Goal: Navigation & Orientation: Understand site structure

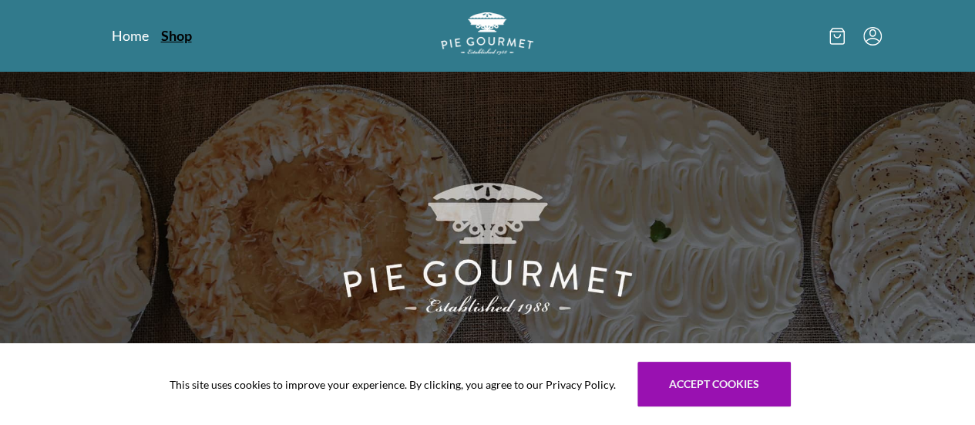
click at [112, 38] on nav "Home Shop" at bounding box center [234, 35] width 244 height 19
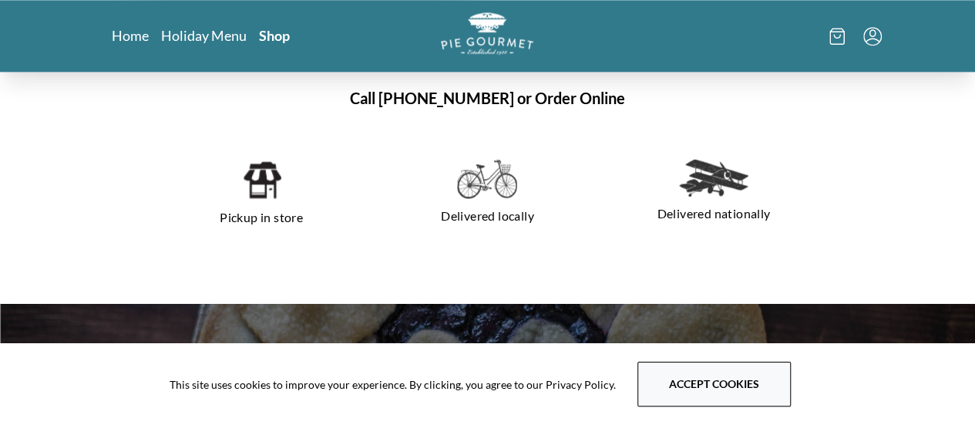
scroll to position [1042, 0]
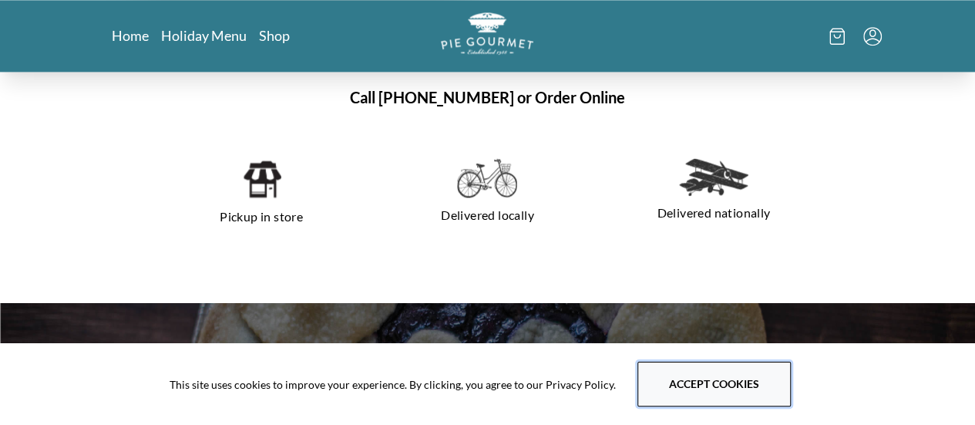
click at [678, 399] on button "Accept cookies" at bounding box center [713, 384] width 153 height 45
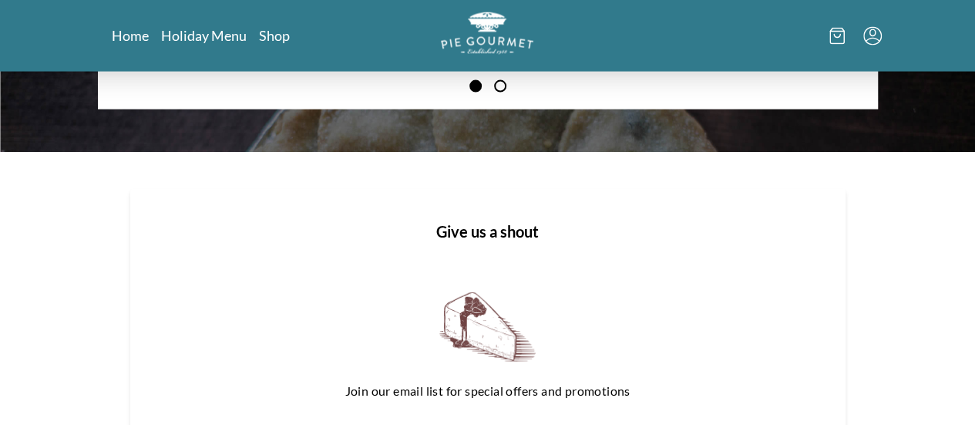
scroll to position [1623, 0]
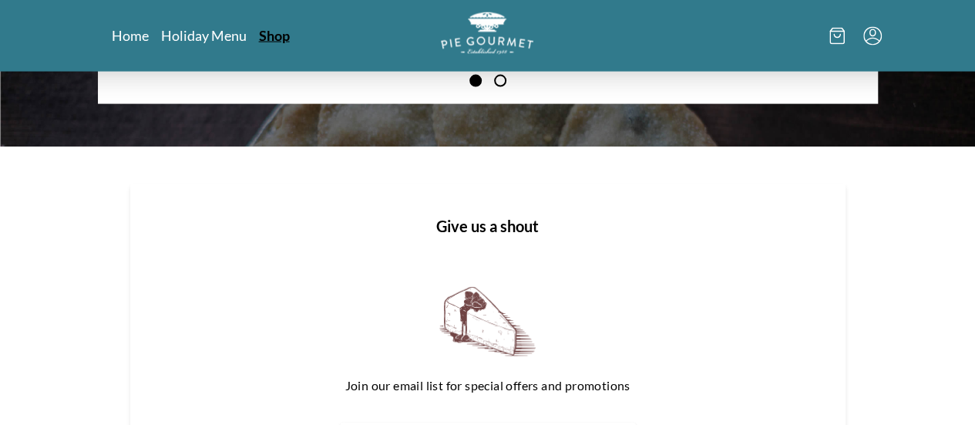
click at [259, 42] on link "Shop" at bounding box center [274, 35] width 31 height 18
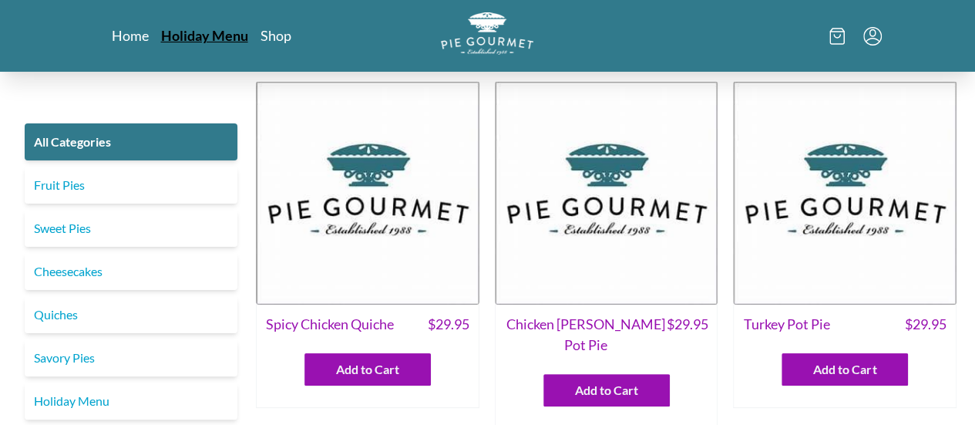
click at [161, 34] on link "Holiday Menu" at bounding box center [204, 35] width 87 height 18
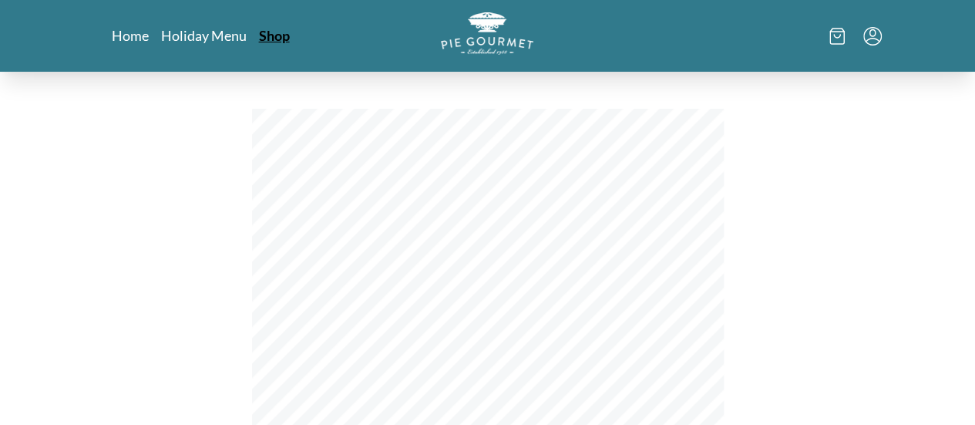
click at [259, 38] on link "Shop" at bounding box center [274, 35] width 31 height 18
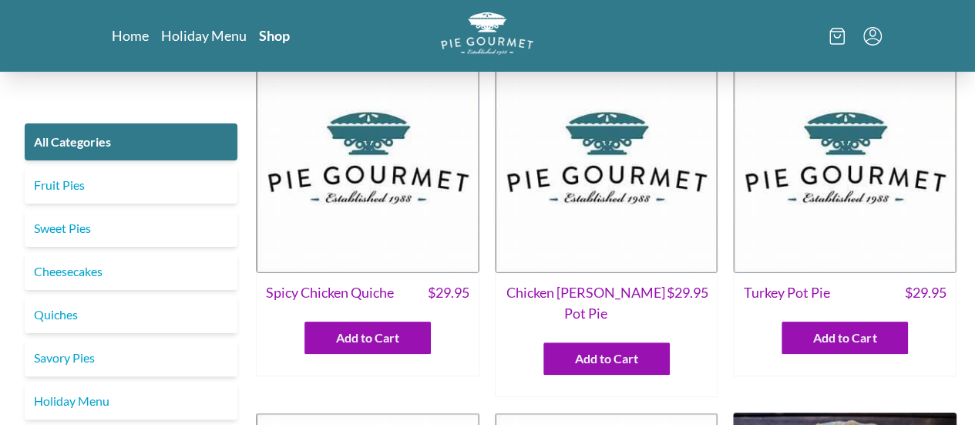
scroll to position [32, 0]
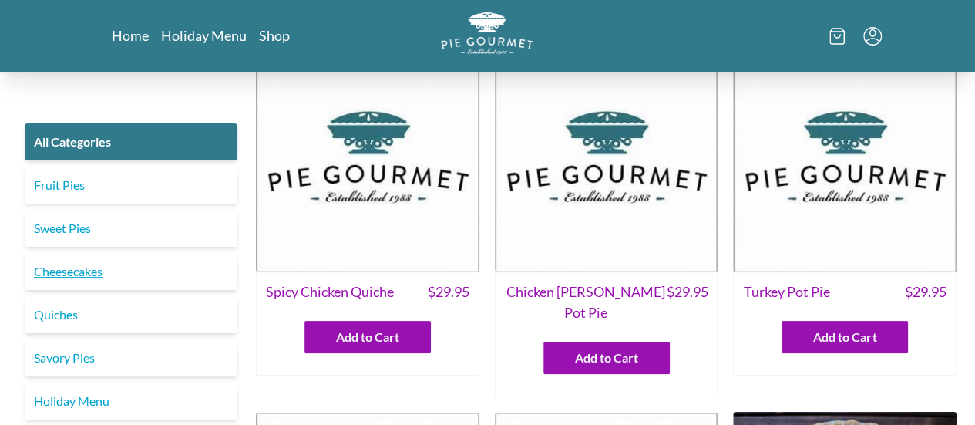
click at [114, 271] on link "Cheesecakes" at bounding box center [131, 271] width 213 height 37
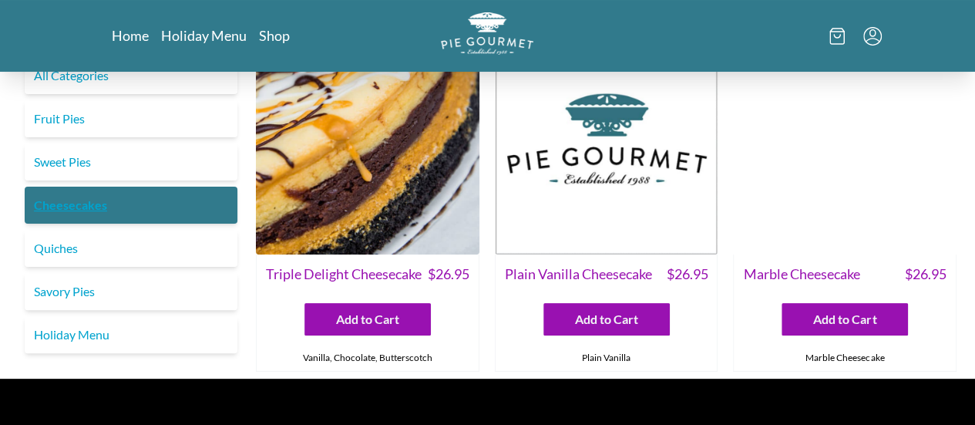
scroll to position [57, 0]
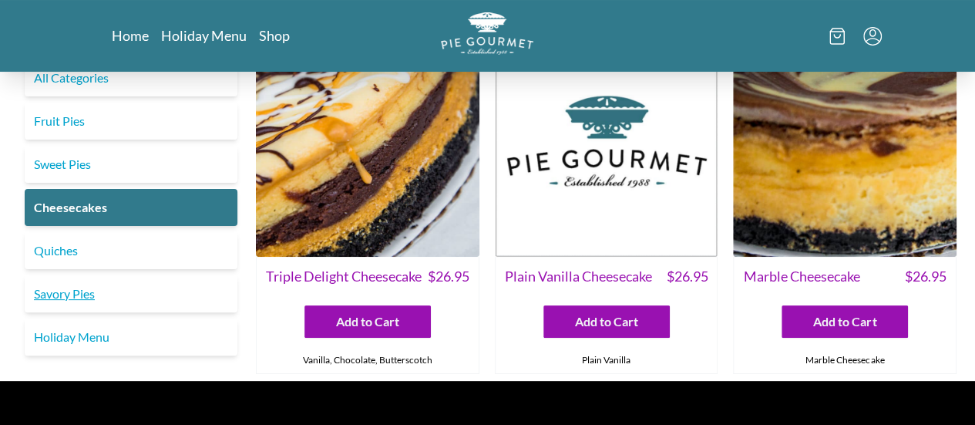
click at [74, 292] on link "Savory Pies" at bounding box center [131, 293] width 213 height 37
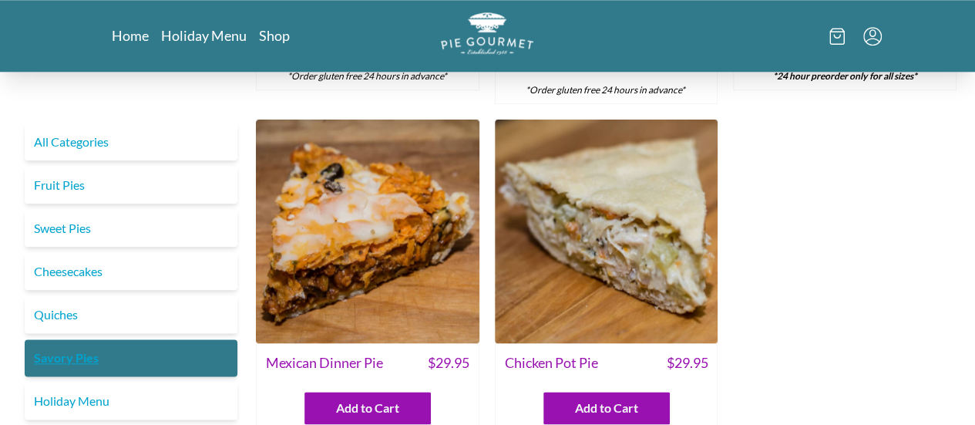
scroll to position [773, 0]
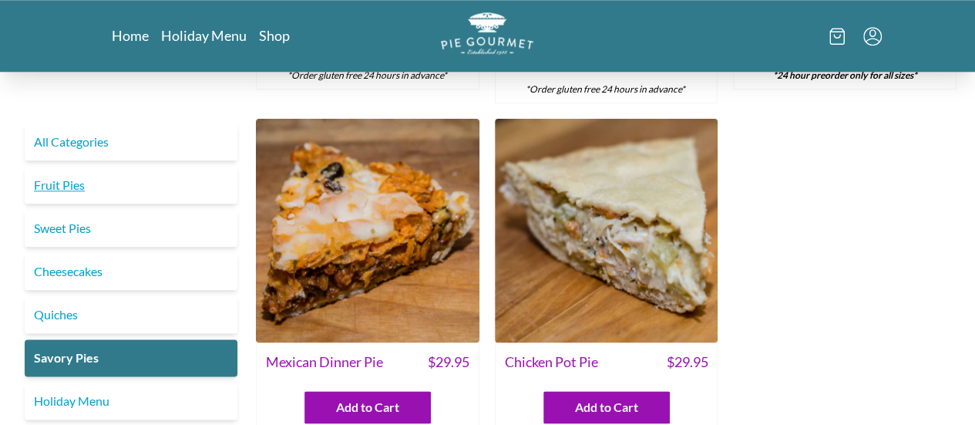
click at [66, 187] on link "Fruit Pies" at bounding box center [131, 184] width 213 height 37
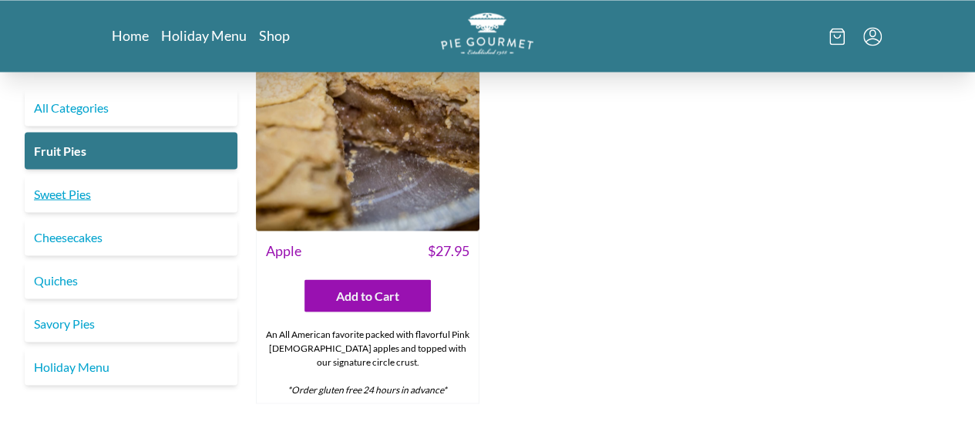
scroll to position [1387, 0]
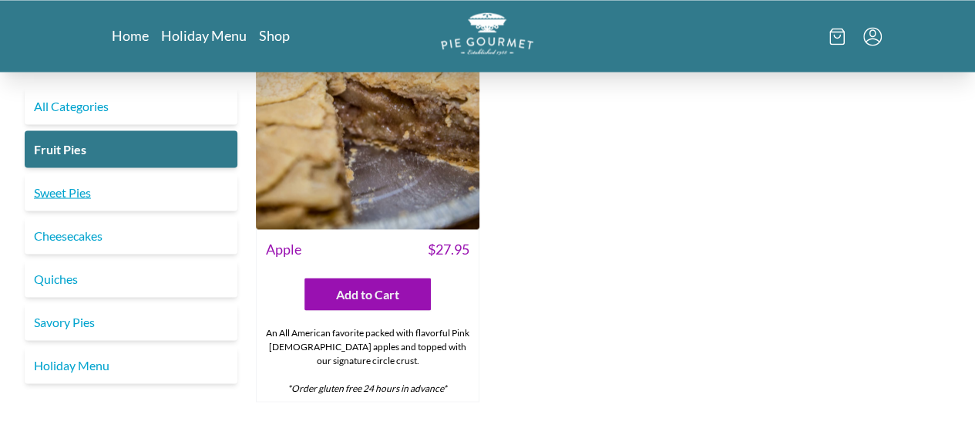
click at [120, 175] on link "Sweet Pies" at bounding box center [131, 191] width 213 height 37
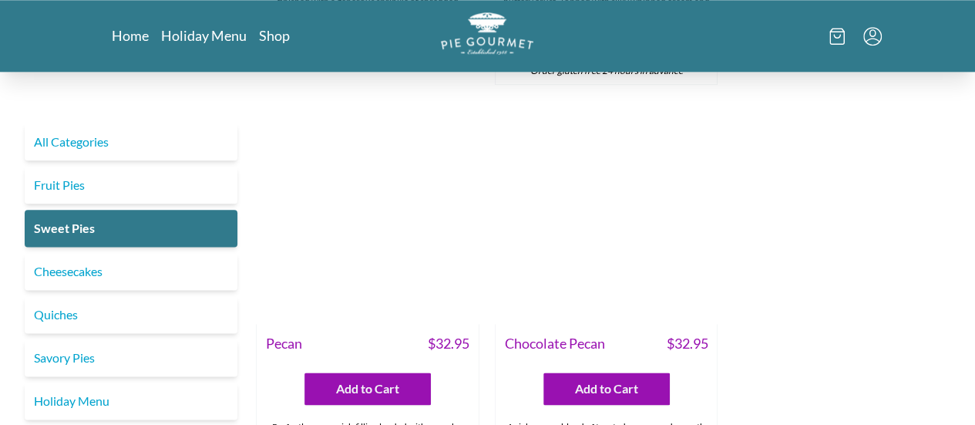
scroll to position [887, 0]
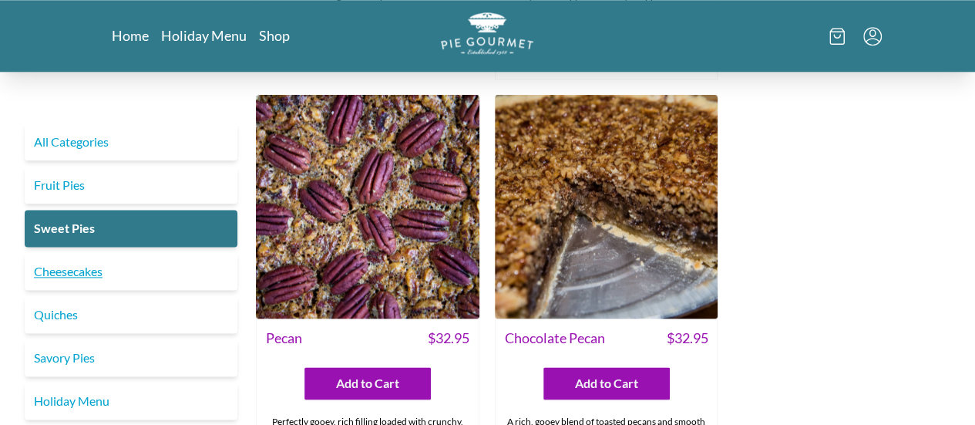
click at [152, 279] on link "Cheesecakes" at bounding box center [131, 271] width 213 height 37
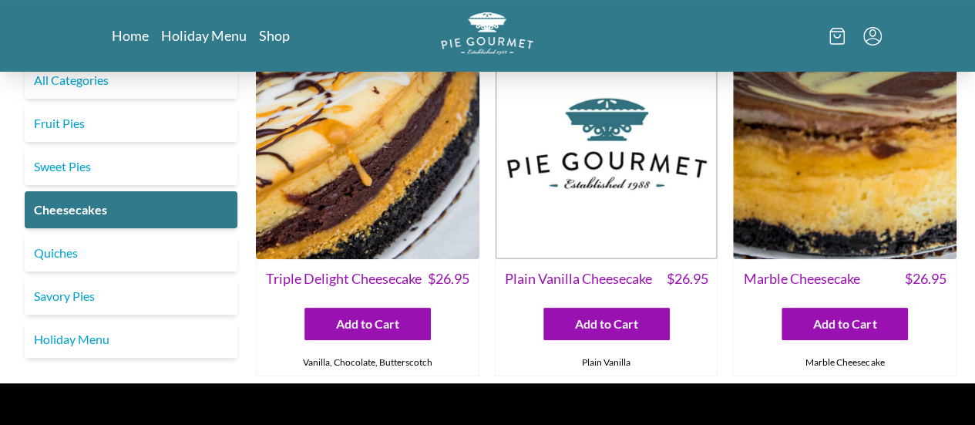
scroll to position [55, 0]
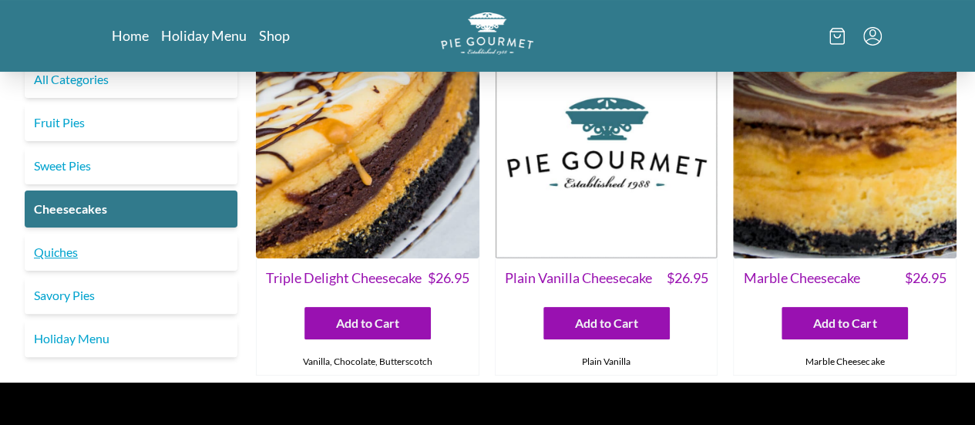
click at [89, 249] on link "Quiches" at bounding box center [131, 252] width 213 height 37
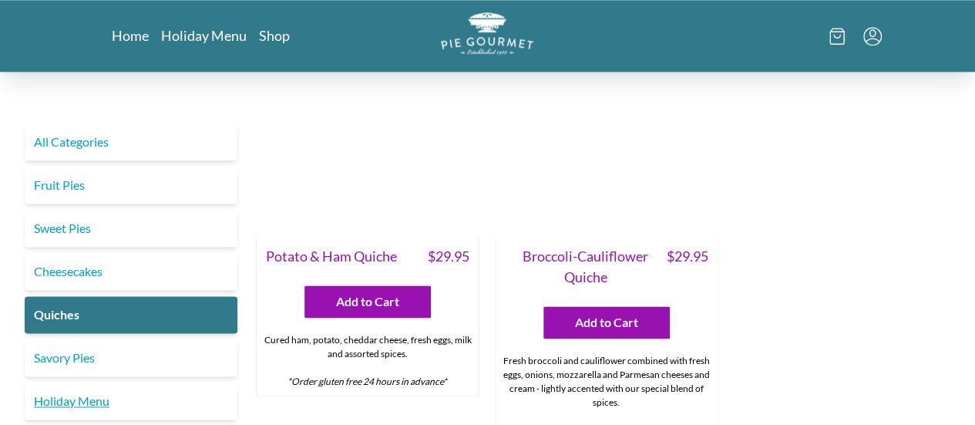
scroll to position [935, 0]
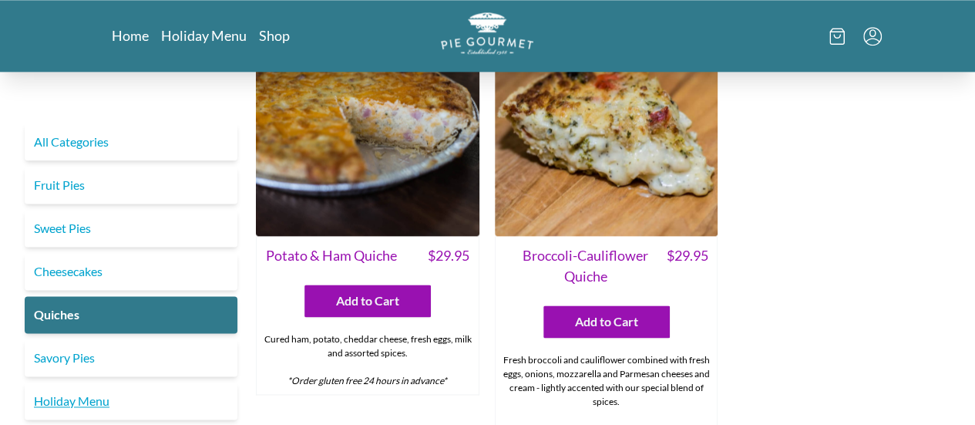
click at [124, 395] on link "Holiday Menu" at bounding box center [131, 400] width 213 height 37
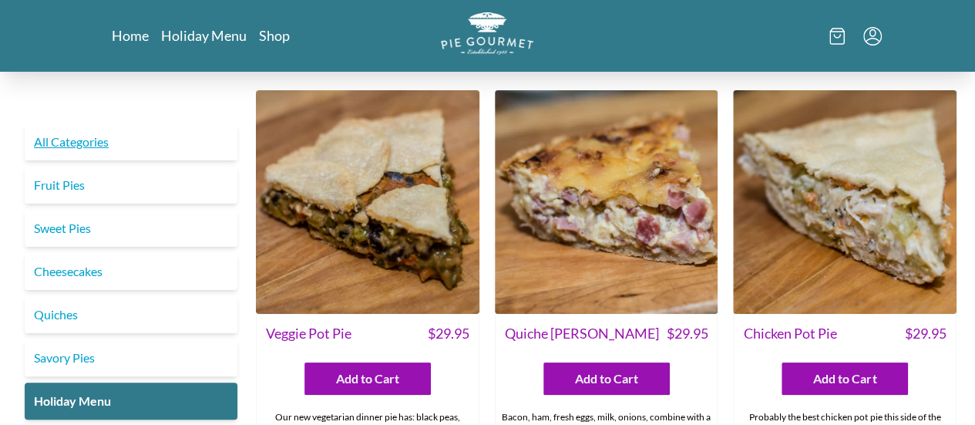
click at [92, 141] on link "All Categories" at bounding box center [131, 141] width 213 height 37
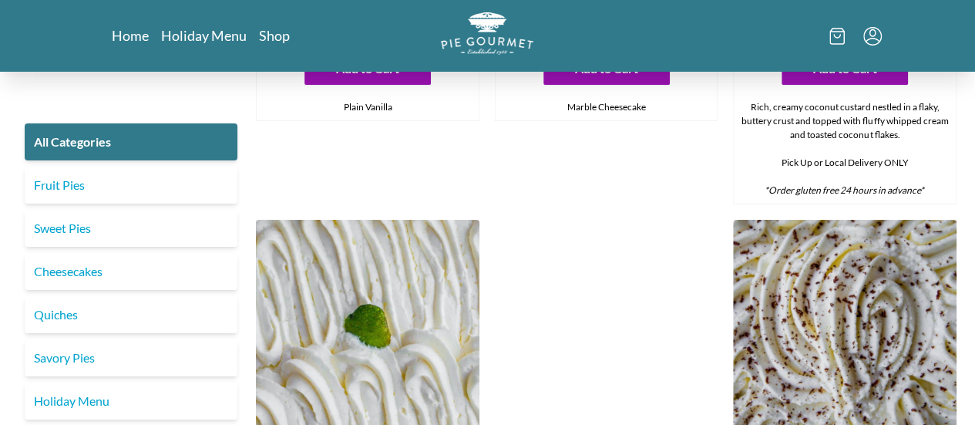
scroll to position [2880, 0]
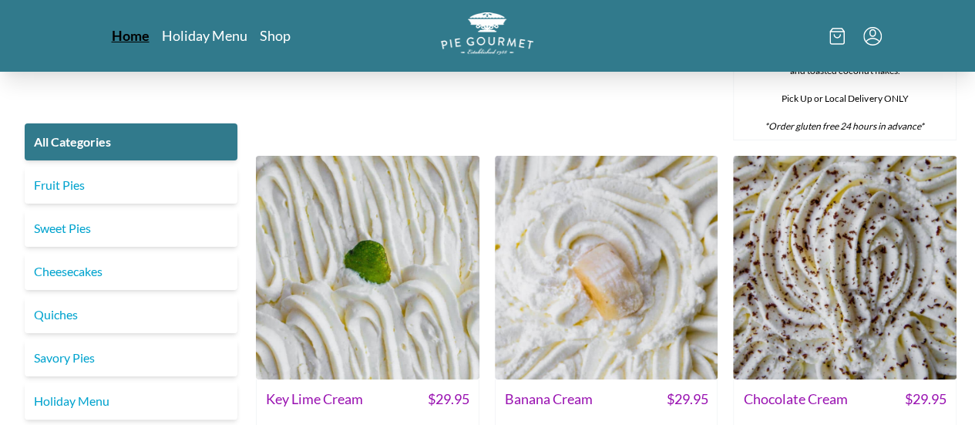
click at [112, 33] on link "Home" at bounding box center [131, 35] width 38 height 18
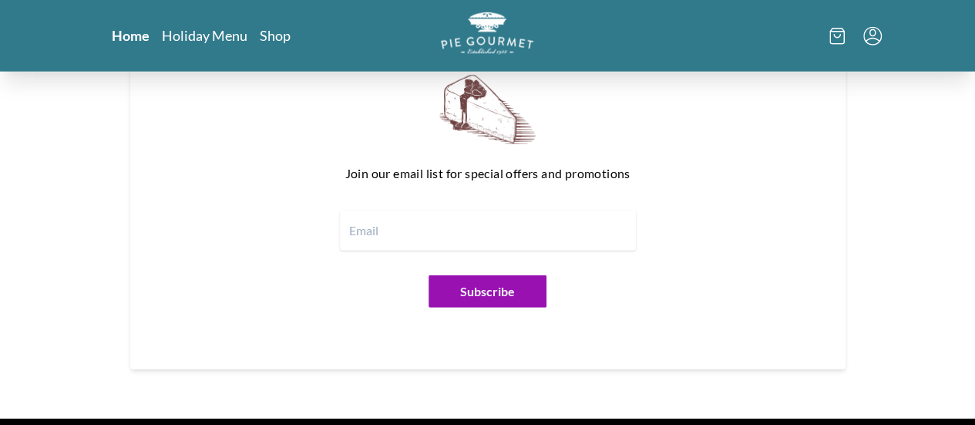
scroll to position [1980, 0]
